Goal: Find specific page/section: Find specific page/section

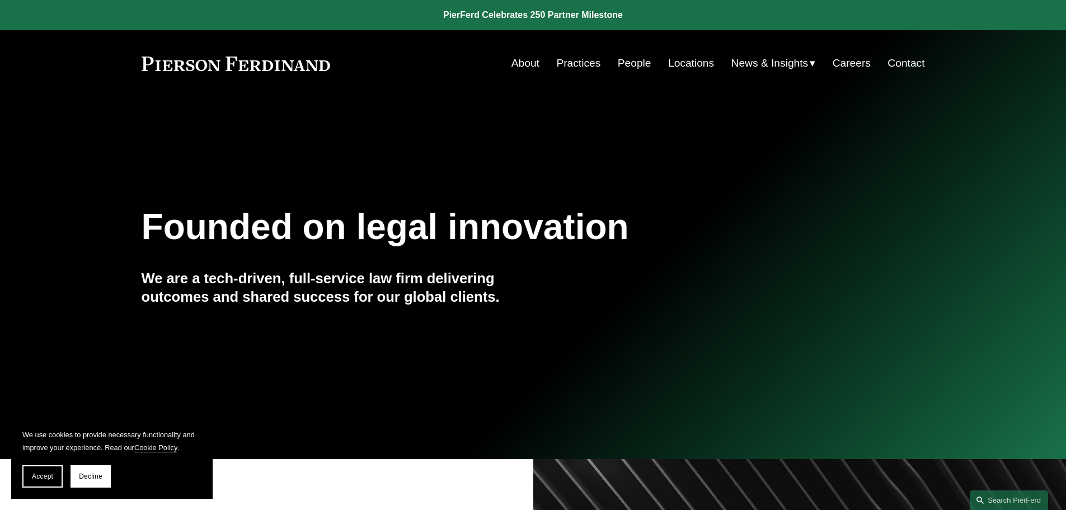
click at [845, 62] on link "Careers" at bounding box center [851, 63] width 38 height 21
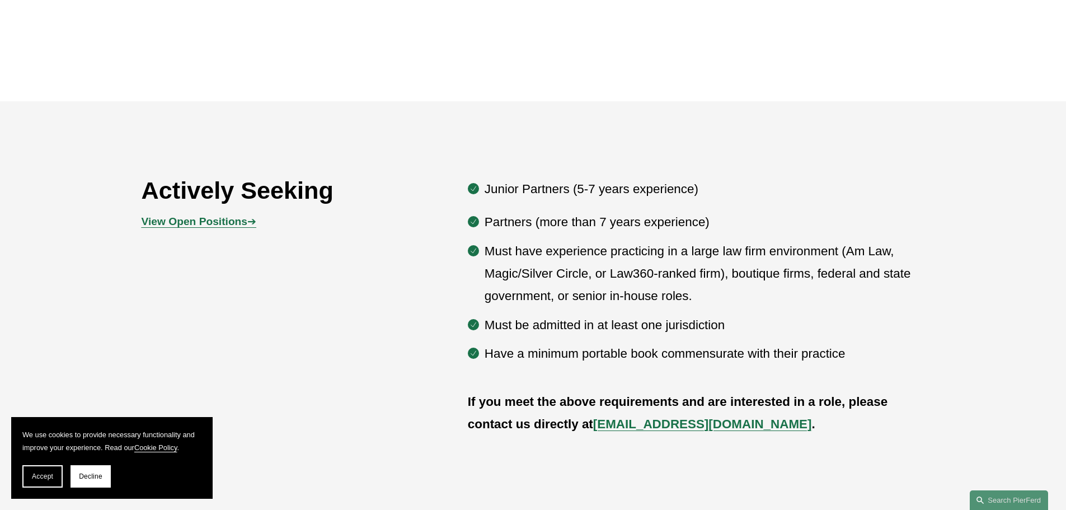
scroll to position [615, 0]
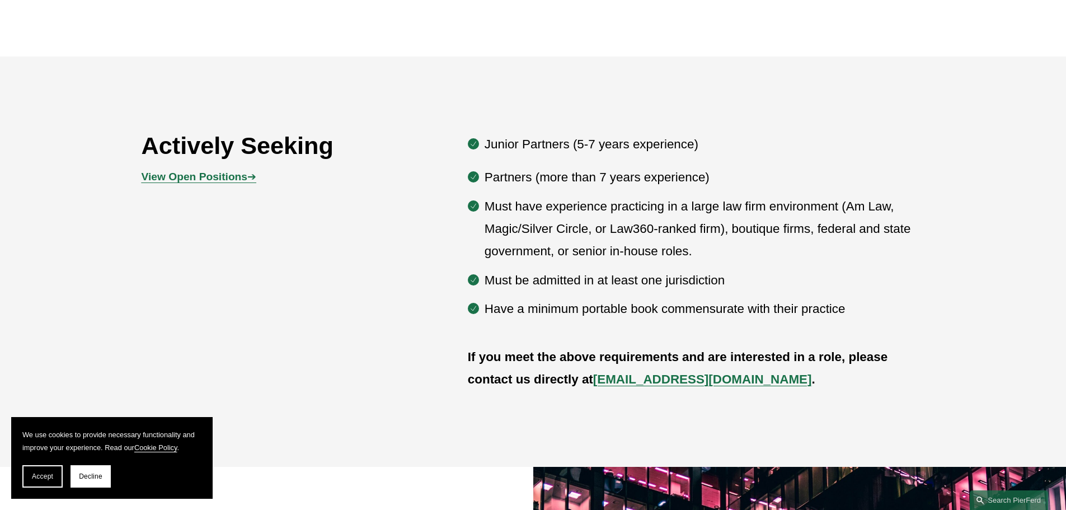
click at [209, 177] on strong "View Open Positions" at bounding box center [195, 177] width 106 height 12
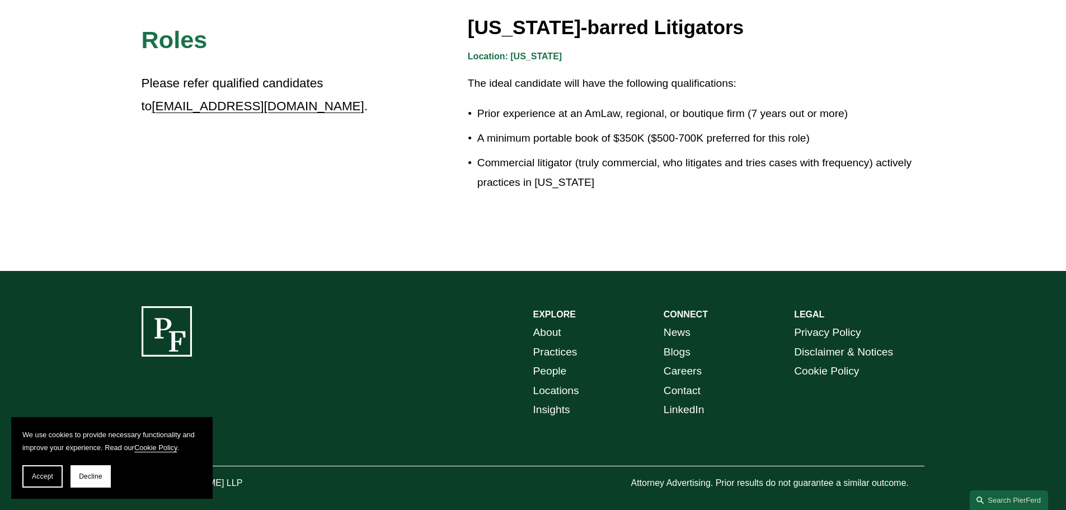
scroll to position [2047, 0]
